Goal: Find specific page/section: Find specific page/section

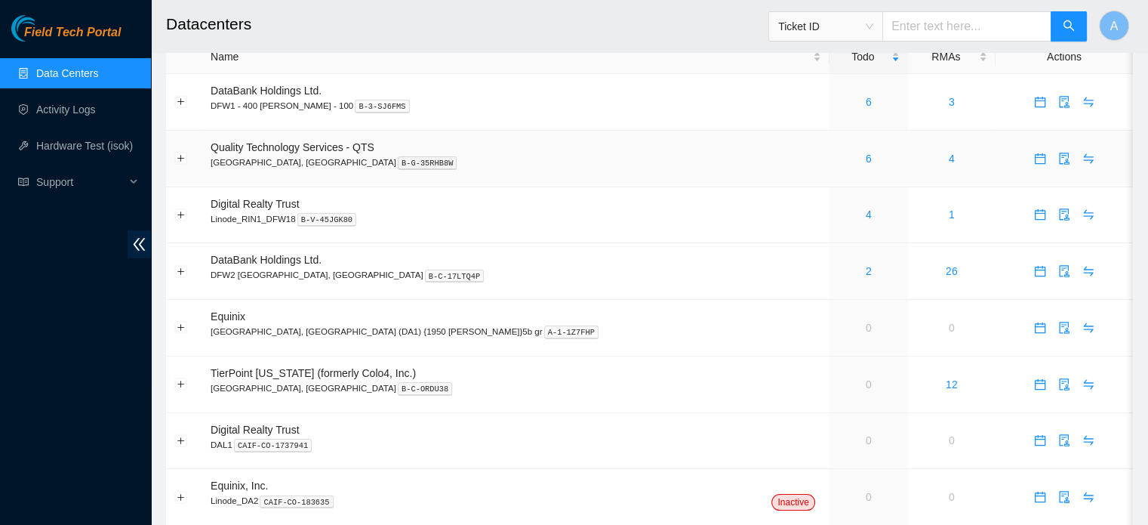
scroll to position [56, 0]
click at [866, 163] on link "6" at bounding box center [869, 159] width 6 height 12
